Goal: Find specific page/section: Find specific page/section

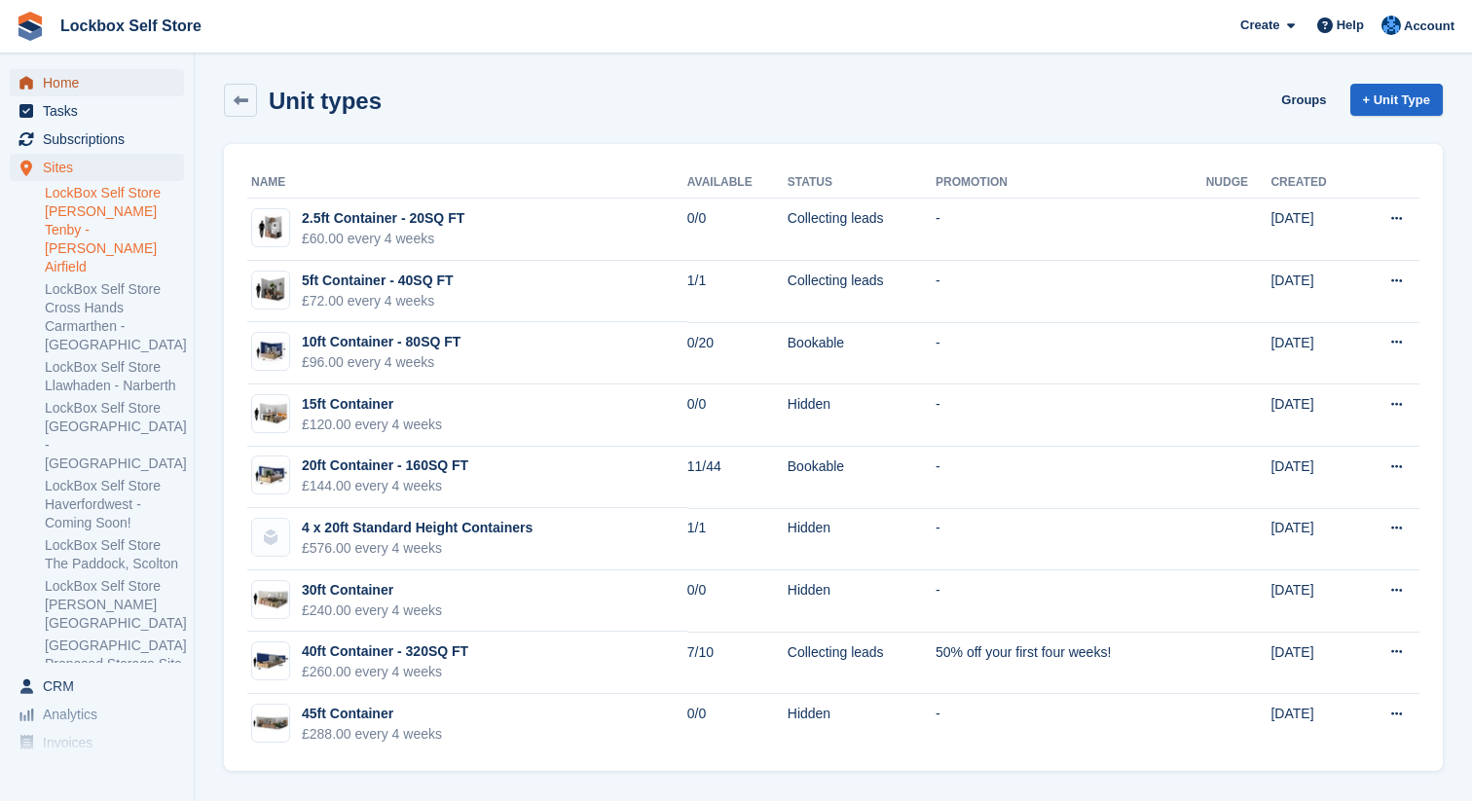
click at [71, 81] on span "Home" at bounding box center [101, 82] width 117 height 27
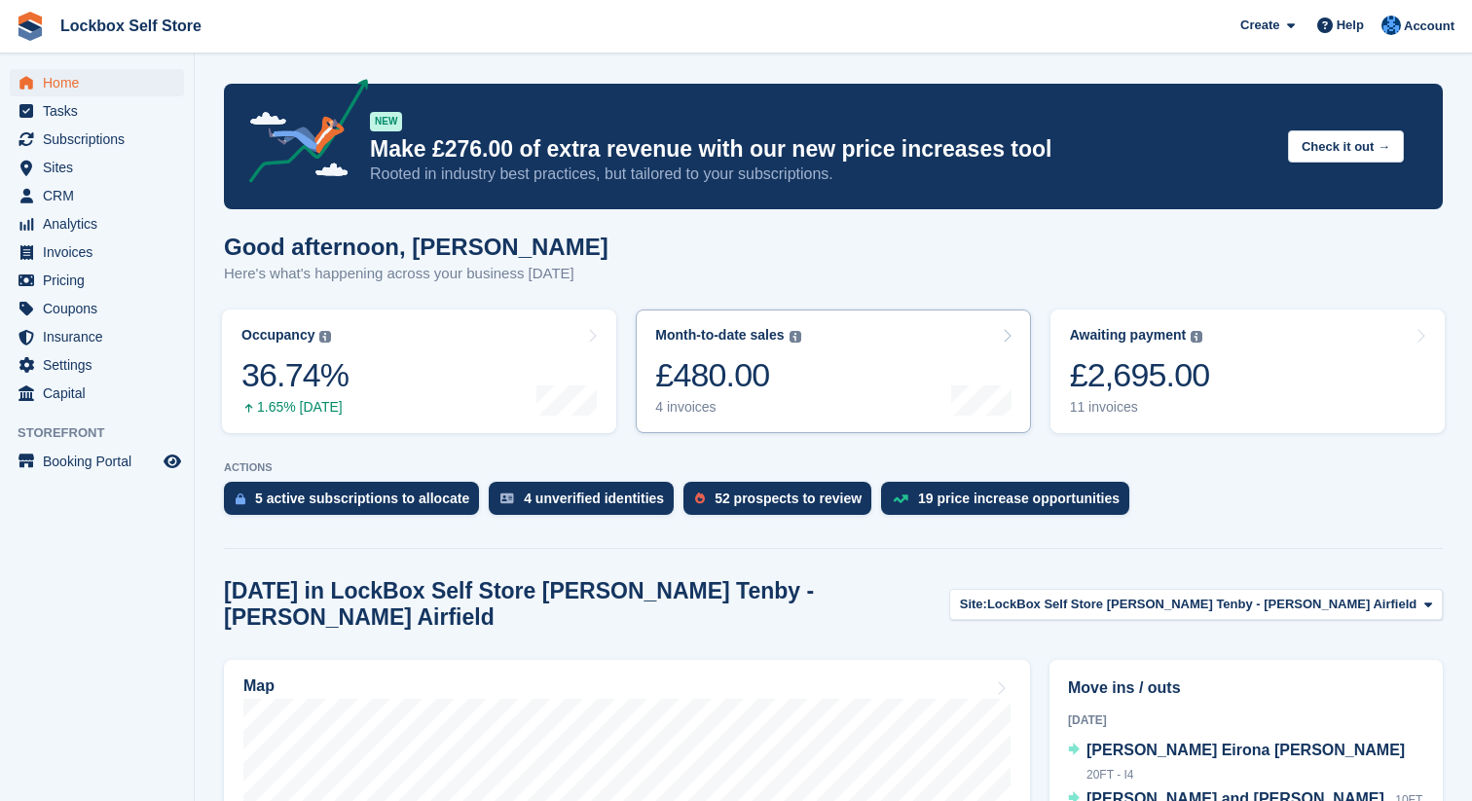
click at [800, 346] on div "Month-to-date sales The sum of all finalised invoices generated this month to d…" at bounding box center [727, 371] width 145 height 89
